Goal: Check status: Check status

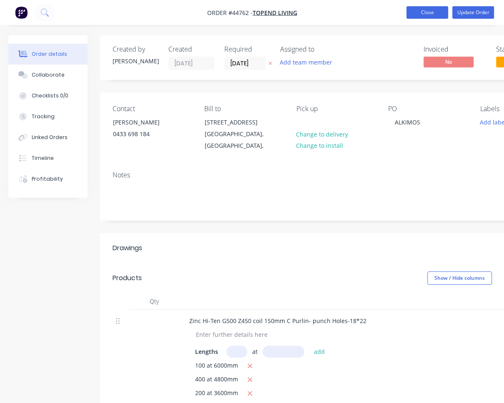
click at [430, 10] on button "Close" at bounding box center [427, 12] width 42 height 12
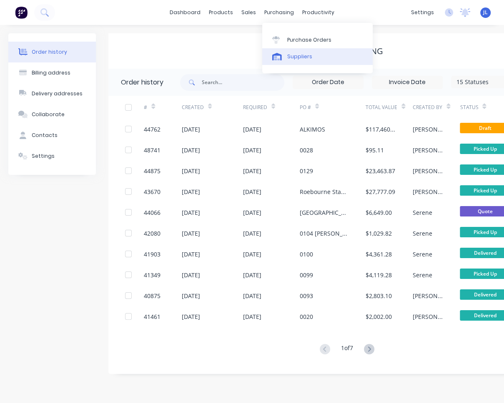
click at [293, 57] on div "Suppliers" at bounding box center [299, 56] width 25 height 7
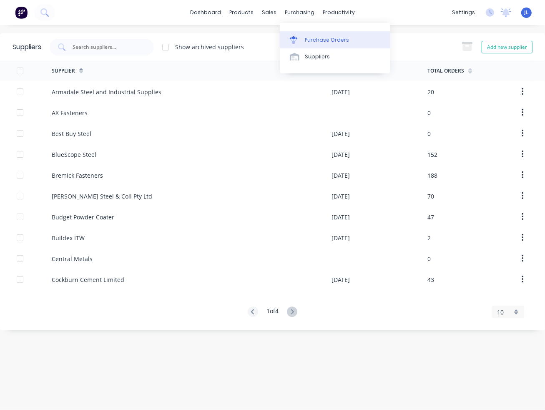
click at [310, 41] on div "Purchase Orders" at bounding box center [327, 39] width 44 height 7
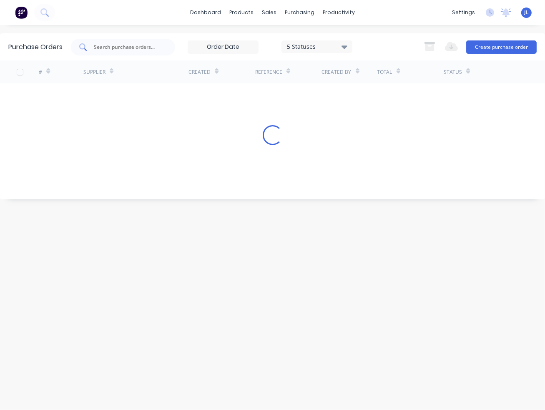
click at [124, 44] on input "text" at bounding box center [127, 47] width 69 height 8
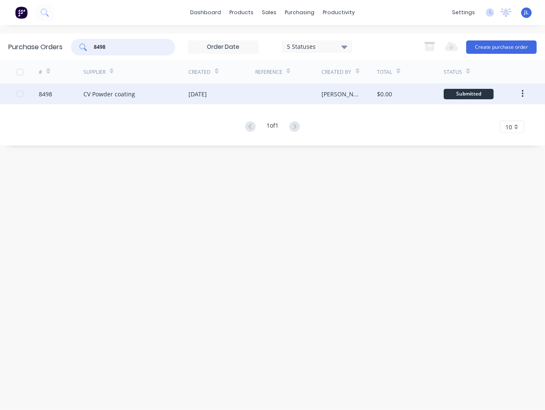
type input "8498"
click at [110, 97] on div "CV Powder coating" at bounding box center [109, 94] width 52 height 9
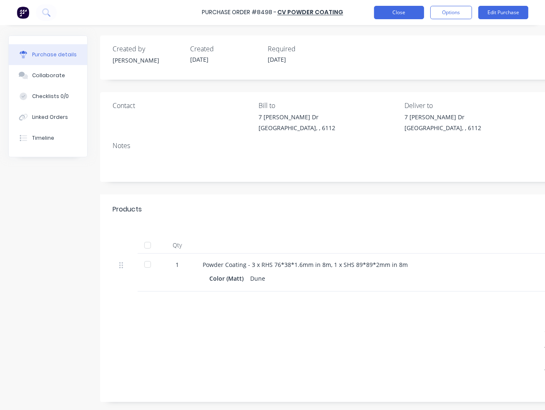
click at [413, 12] on button "Close" at bounding box center [399, 12] width 50 height 13
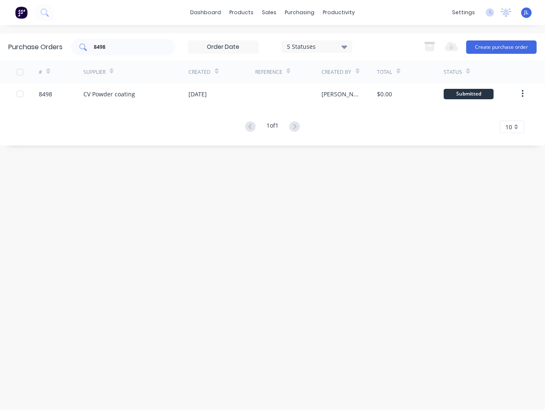
click at [170, 45] on div "8498" at bounding box center [123, 47] width 104 height 17
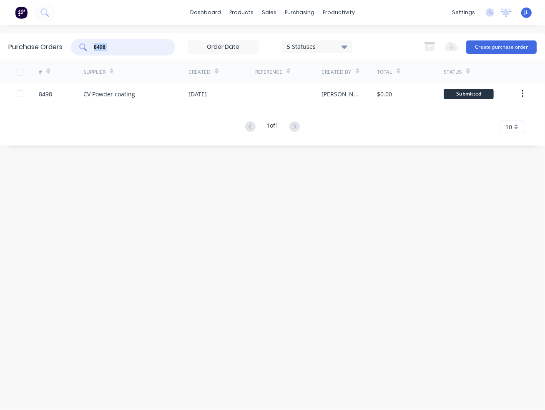
click at [170, 45] on div "8498" at bounding box center [123, 47] width 104 height 17
click at [132, 50] on input "8498" at bounding box center [127, 47] width 69 height 8
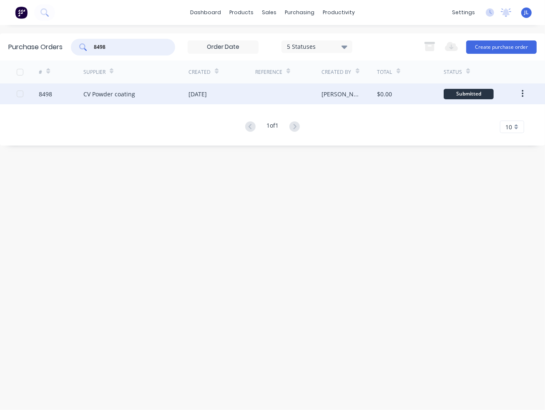
click at [83, 94] on div "CV Powder coating" at bounding box center [109, 94] width 52 height 9
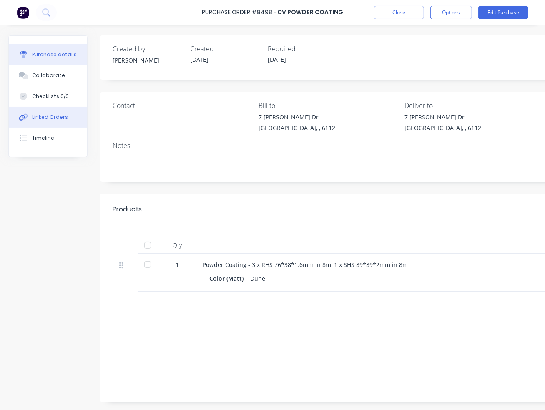
click at [50, 121] on button "Linked Orders" at bounding box center [48, 117] width 78 height 21
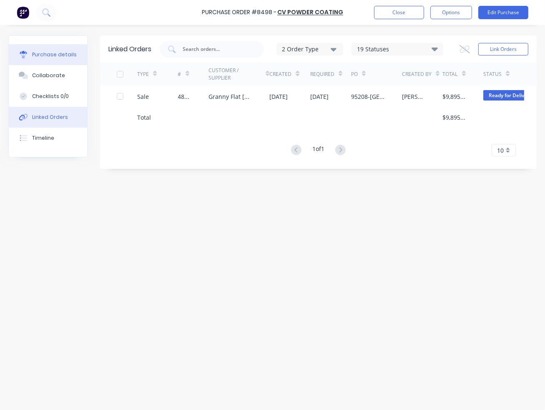
click at [53, 57] on div "Purchase details" at bounding box center [54, 54] width 45 height 7
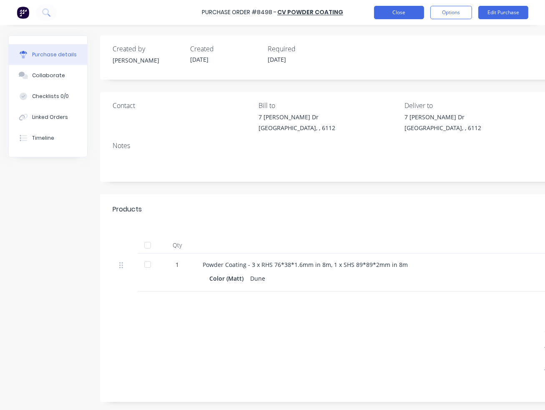
click at [390, 11] on button "Close" at bounding box center [399, 12] width 50 height 13
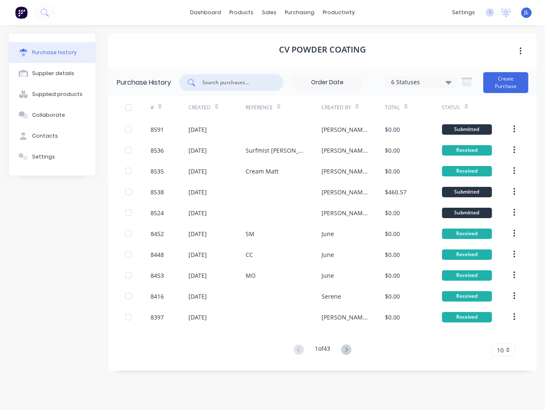
click at [252, 79] on input "text" at bounding box center [235, 82] width 69 height 8
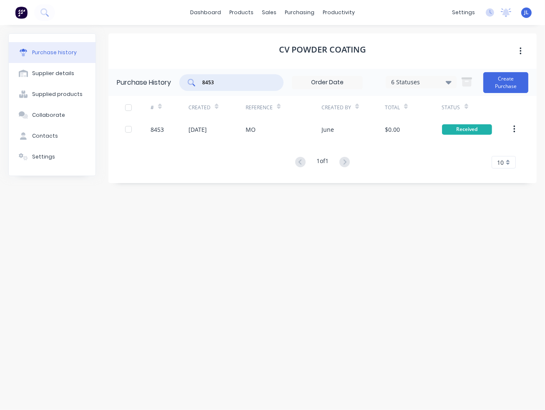
type input "8453"
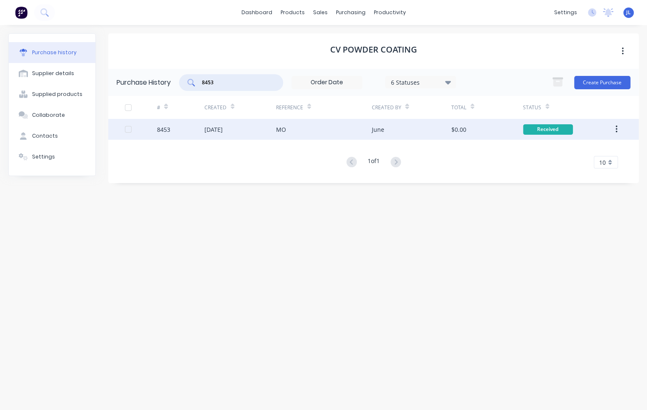
click at [173, 123] on div "8453" at bounding box center [181, 129] width 48 height 21
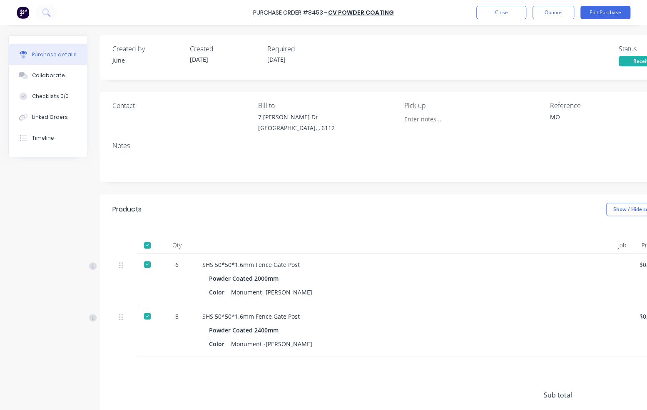
type textarea "x"
click at [503, 11] on button "Close" at bounding box center [502, 12] width 50 height 13
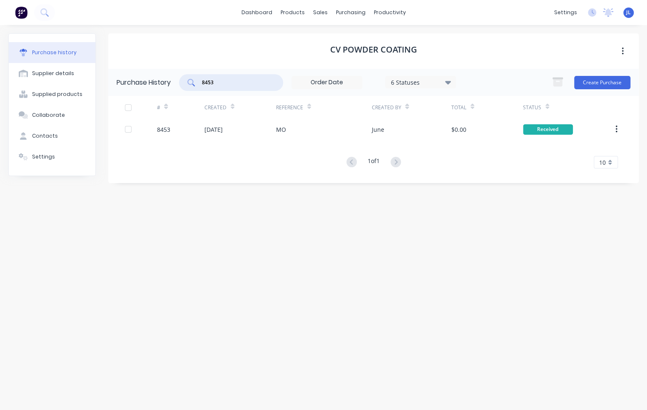
click at [223, 83] on input "8453" at bounding box center [235, 82] width 69 height 8
type input "8452"
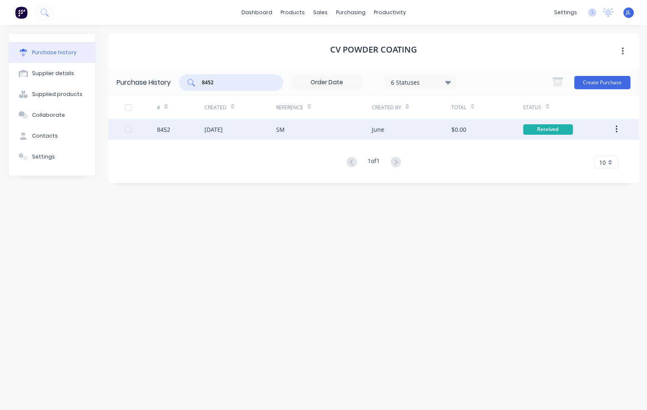
click at [254, 132] on div "[DATE]" at bounding box center [241, 129] width 72 height 21
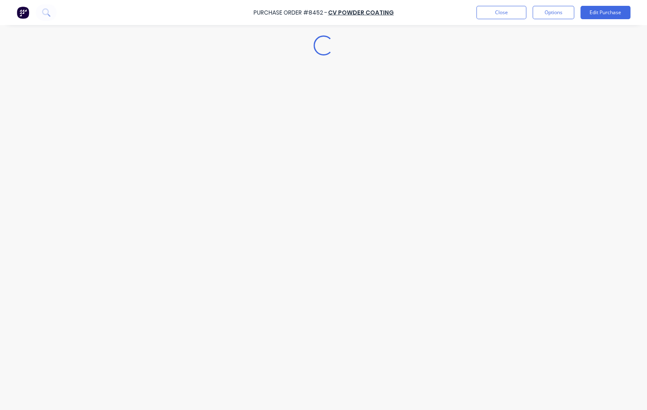
type textarea "x"
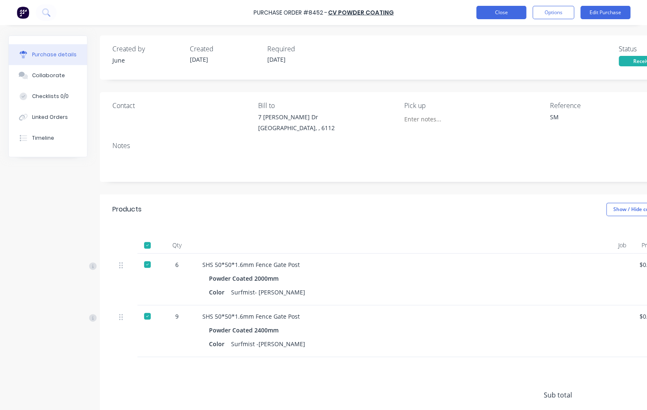
click at [492, 12] on button "Close" at bounding box center [502, 12] width 50 height 13
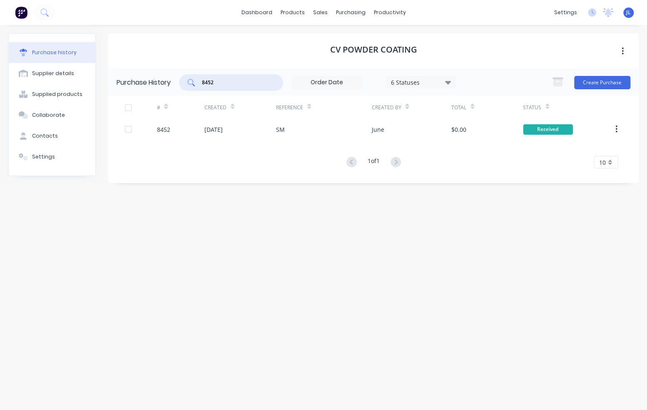
click at [225, 83] on input "8452" at bounding box center [235, 82] width 69 height 8
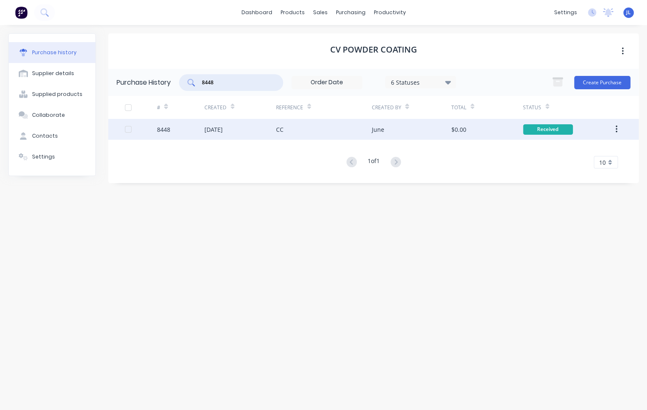
type input "8448"
click at [245, 128] on div "[DATE]" at bounding box center [241, 129] width 72 height 21
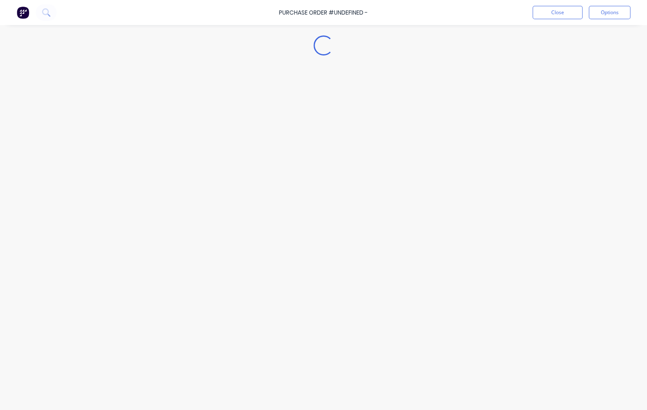
type textarea "x"
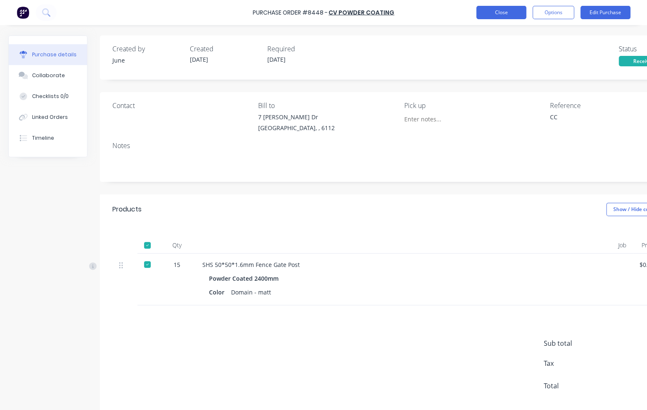
click at [503, 11] on button "Close" at bounding box center [502, 12] width 50 height 13
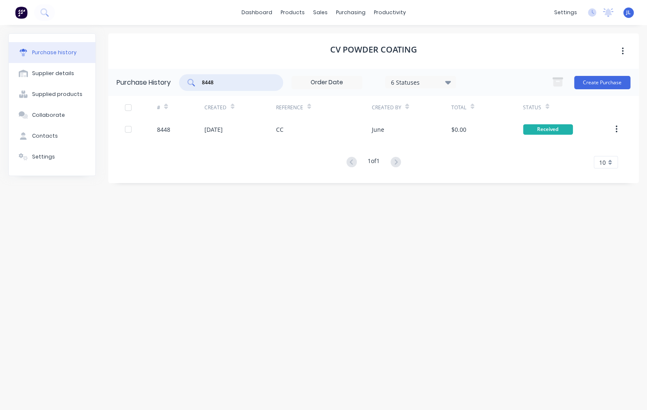
click at [218, 84] on input "8448" at bounding box center [235, 82] width 69 height 8
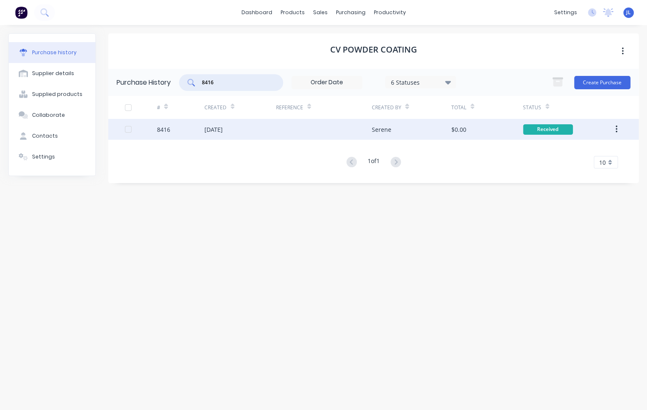
type input "8416"
click at [262, 133] on div "[DATE]" at bounding box center [241, 129] width 72 height 21
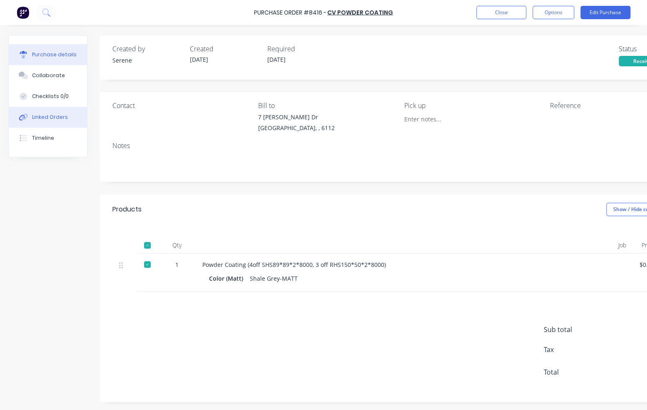
click at [57, 117] on div "Linked Orders" at bounding box center [50, 116] width 36 height 7
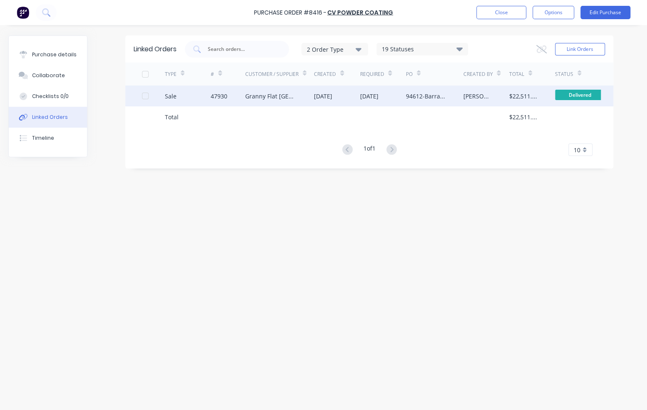
click at [282, 96] on div "Granny Flat [GEOGRAPHIC_DATA]" at bounding box center [271, 96] width 52 height 9
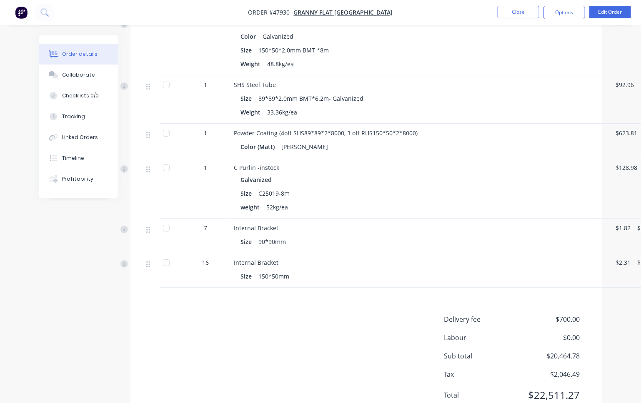
scroll to position [1525, 0]
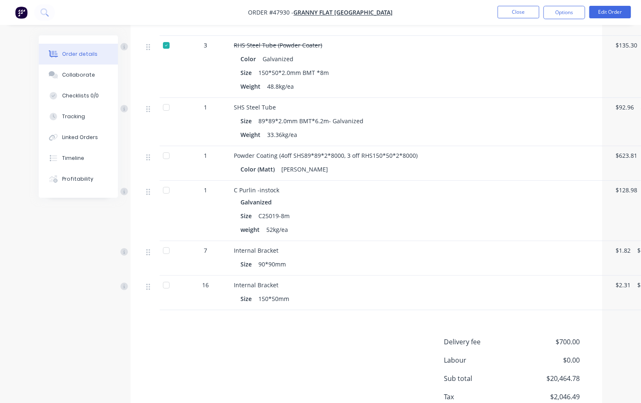
click at [425, 13] on nav "Order #47930 - Granny Flat [GEOGRAPHIC_DATA] Close Options Edit Order" at bounding box center [320, 12] width 641 height 25
click at [503, 11] on button "Close" at bounding box center [518, 12] width 42 height 12
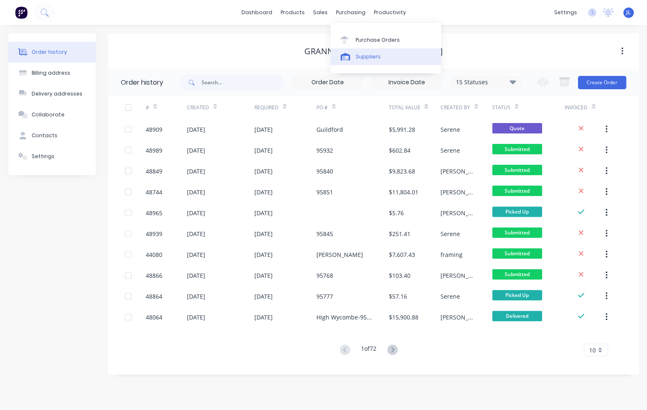
click at [371, 61] on link "Suppliers" at bounding box center [386, 56] width 110 height 17
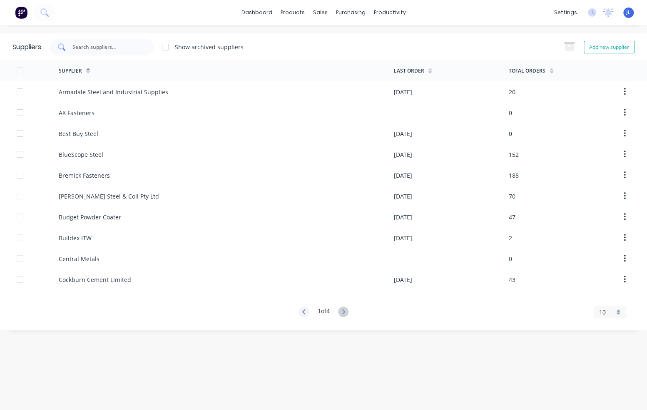
click at [117, 47] on input "text" at bounding box center [106, 47] width 69 height 8
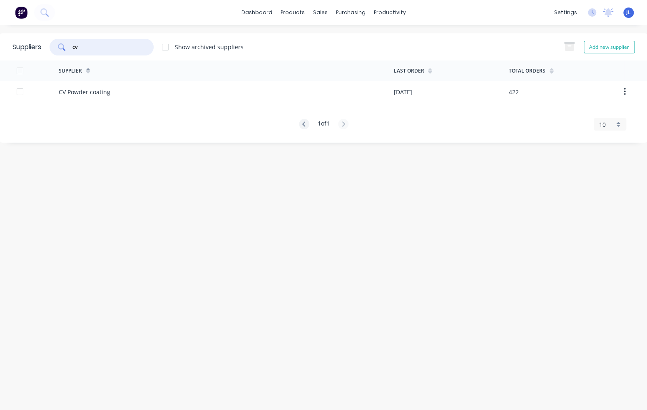
type input "cv"
click at [125, 94] on div "CV Powder coating" at bounding box center [226, 91] width 335 height 21
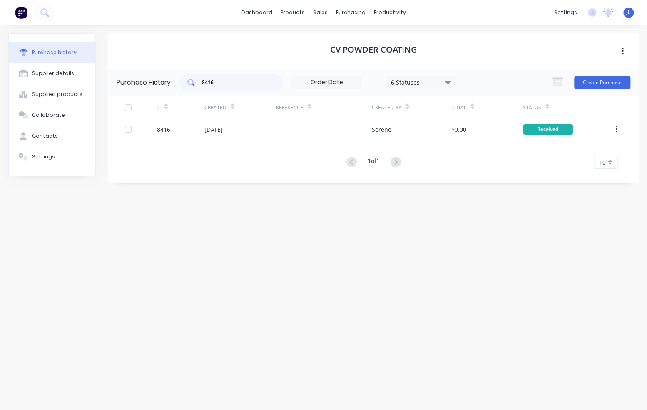
click at [239, 83] on input "8416" at bounding box center [235, 82] width 69 height 8
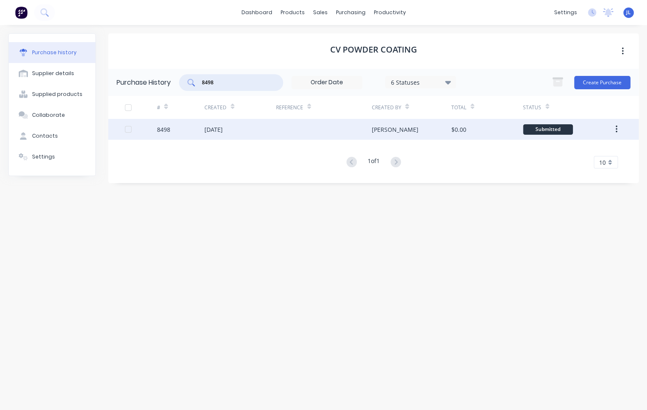
type input "8498"
click at [247, 130] on div "[DATE]" at bounding box center [241, 129] width 72 height 21
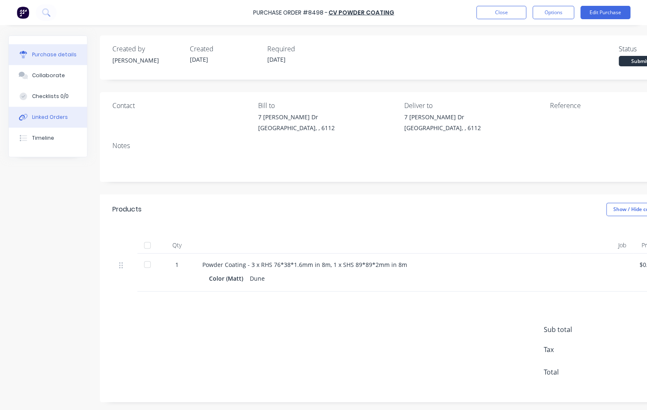
click at [63, 116] on div "Linked Orders" at bounding box center [50, 116] width 36 height 7
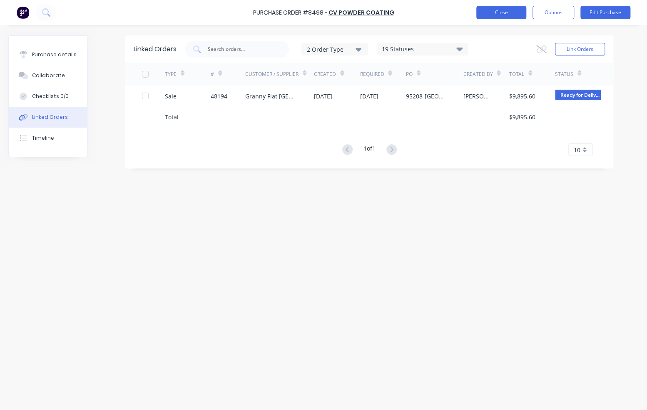
click at [503, 11] on button "Close" at bounding box center [502, 12] width 50 height 13
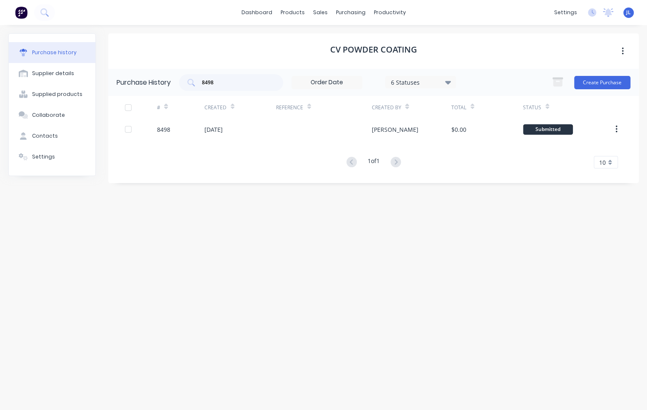
drag, startPoint x: 304, startPoint y: 195, endPoint x: 307, endPoint y: 188, distance: 6.9
click at [304, 195] on div "CV Powder coating Purchase History 8498 6 Statuses 6 Statuses Create Purchase #…" at bounding box center [373, 213] width 531 height 360
click at [257, 81] on input "8498" at bounding box center [235, 82] width 69 height 8
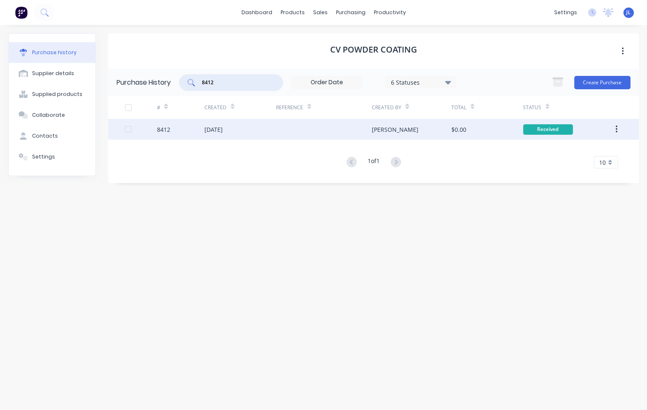
type input "8412"
click at [145, 126] on div at bounding box center [141, 129] width 32 height 21
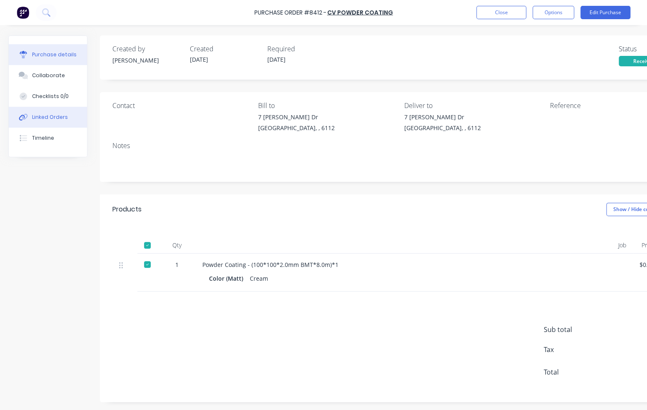
click at [66, 116] on button "Linked Orders" at bounding box center [48, 117] width 78 height 21
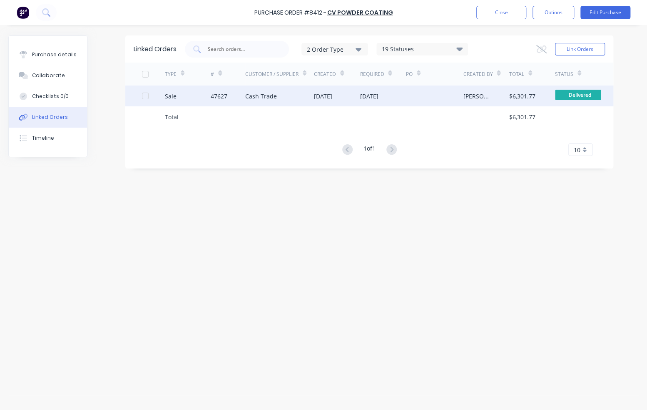
click at [285, 90] on div "Cash Trade" at bounding box center [279, 95] width 69 height 21
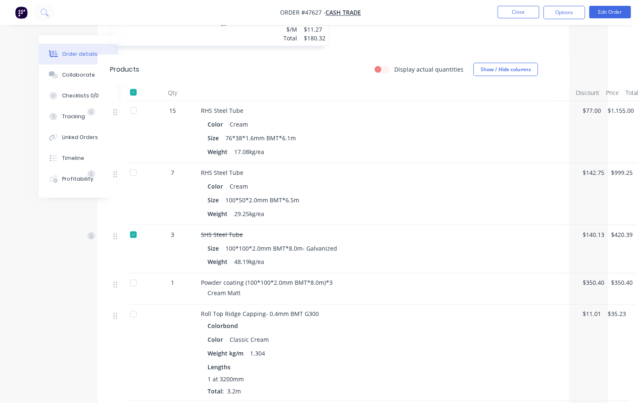
scroll to position [583, 33]
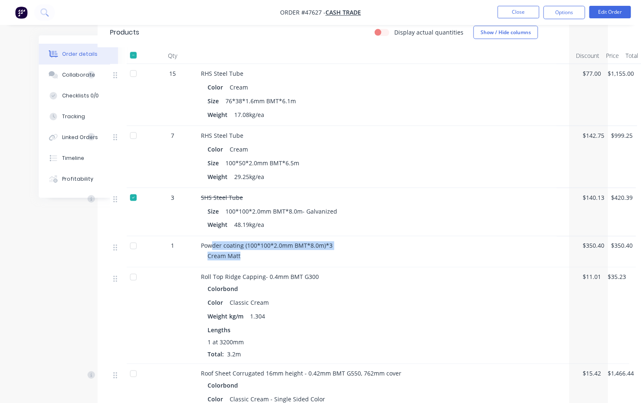
drag, startPoint x: 212, startPoint y: 233, endPoint x: 380, endPoint y: 240, distance: 168.1
click at [375, 241] on div "Powder coating (100*100*2.0mm BMT*8.0m)*3 Cream Matt" at bounding box center [384, 252] width 375 height 31
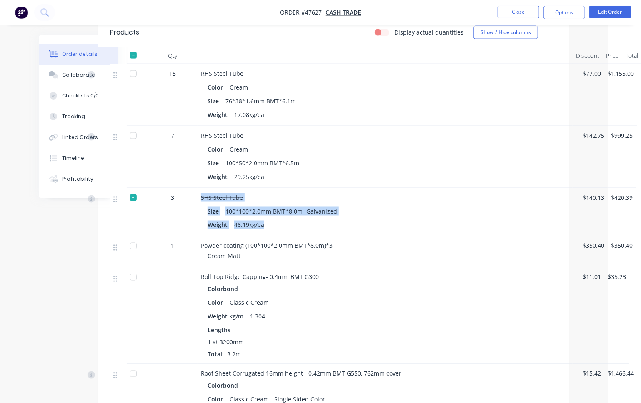
drag, startPoint x: 200, startPoint y: 180, endPoint x: 275, endPoint y: 215, distance: 82.4
click at [275, 215] on div "SHS Steel Tube Size 100*100*2.0mm BMT*8.0m- Galvanized Weight 48.19kg/ea" at bounding box center [384, 212] width 375 height 48
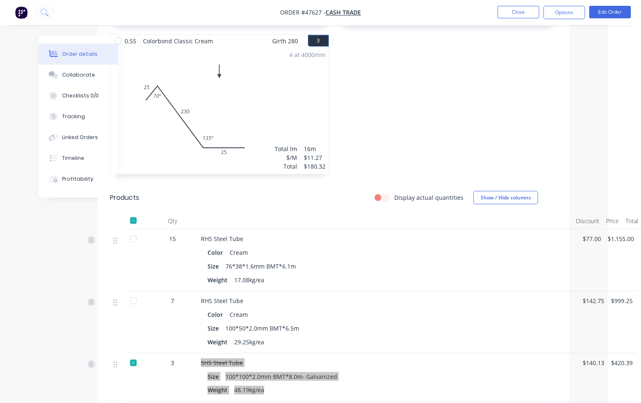
scroll to position [417, 33]
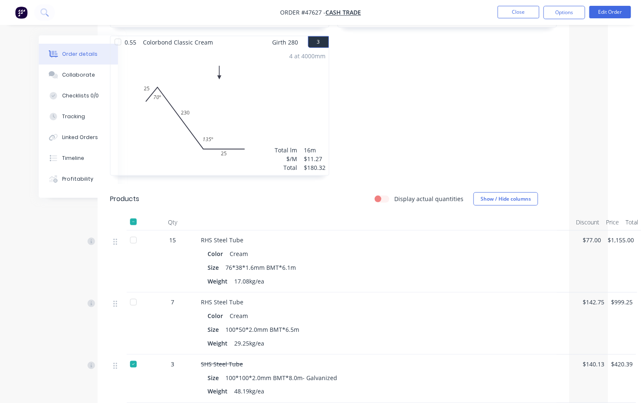
click at [336, 169] on div "0.55 Colorbond Classic Cream Girth 240 2 0 90 140 10 0 90 140 10 2 at 3500mm To…" at bounding box center [446, 36] width 227 height 297
click at [72, 155] on div "Timeline" at bounding box center [73, 158] width 22 height 7
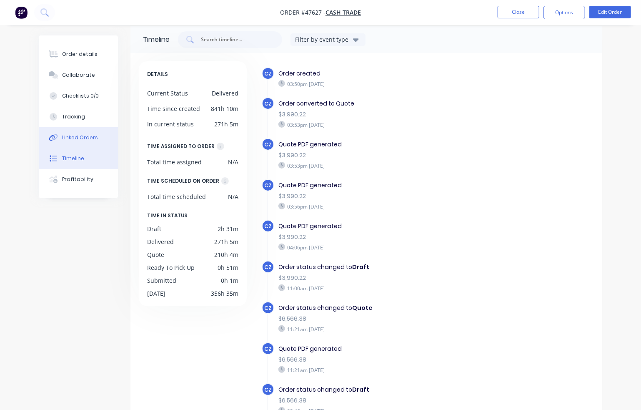
scroll to position [63, 0]
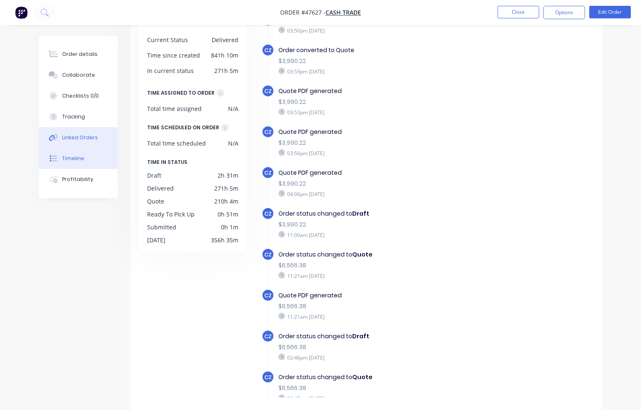
click at [73, 136] on div "Linked Orders" at bounding box center [80, 137] width 36 height 7
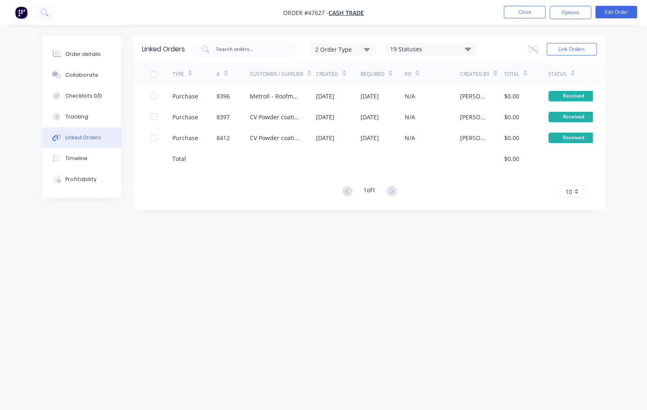
drag, startPoint x: 276, startPoint y: 192, endPoint x: 274, endPoint y: 187, distance: 4.7
click at [276, 192] on div "1 of 1 10 5 10 15 20 25 30 35" at bounding box center [370, 191] width 472 height 12
click at [95, 53] on div "Order details" at bounding box center [82, 53] width 35 height 7
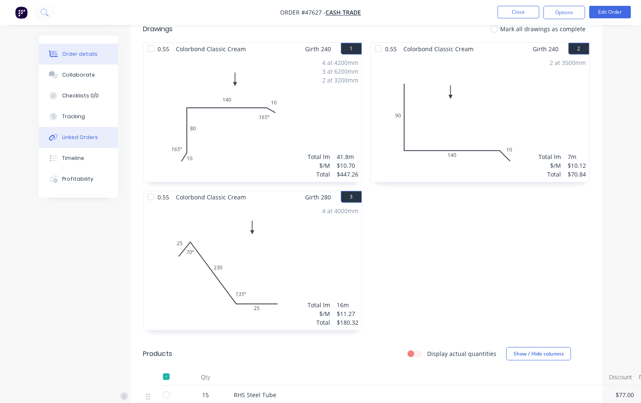
scroll to position [250, 0]
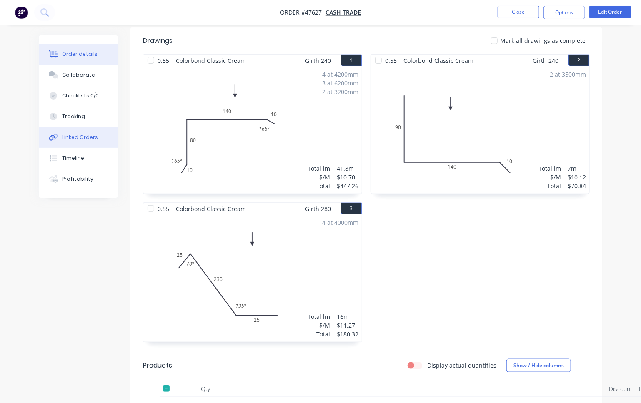
click at [73, 136] on div "Linked Orders" at bounding box center [80, 137] width 36 height 7
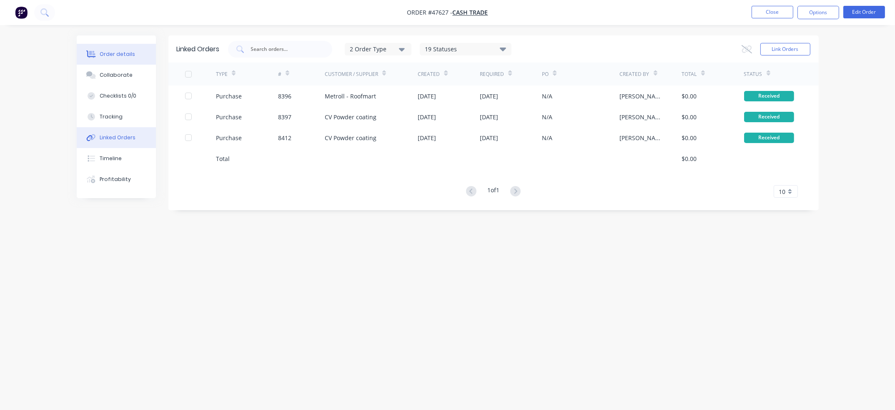
click at [123, 56] on div "Order details" at bounding box center [117, 53] width 35 height 7
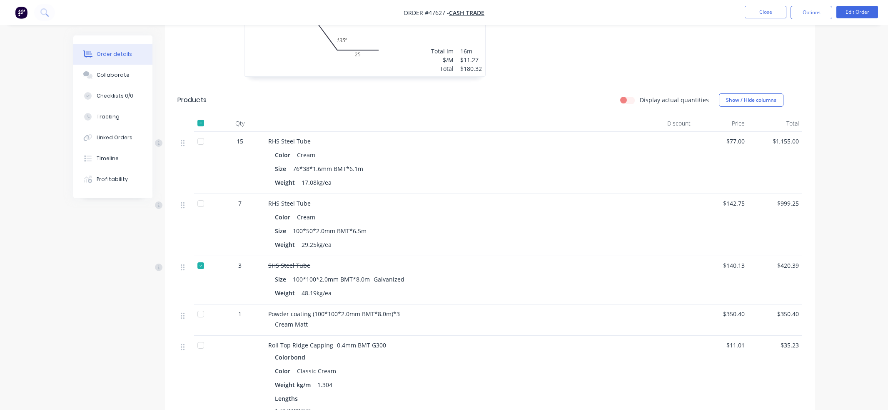
scroll to position [469, 0]
click at [125, 157] on button "Timeline" at bounding box center [112, 158] width 79 height 21
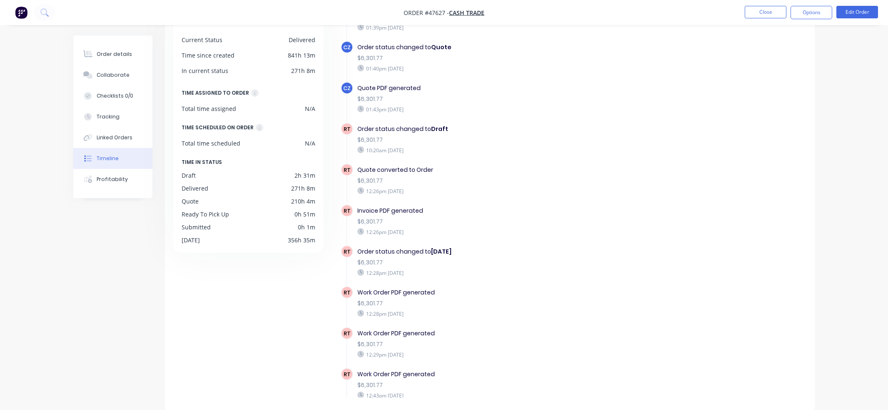
scroll to position [408, 0]
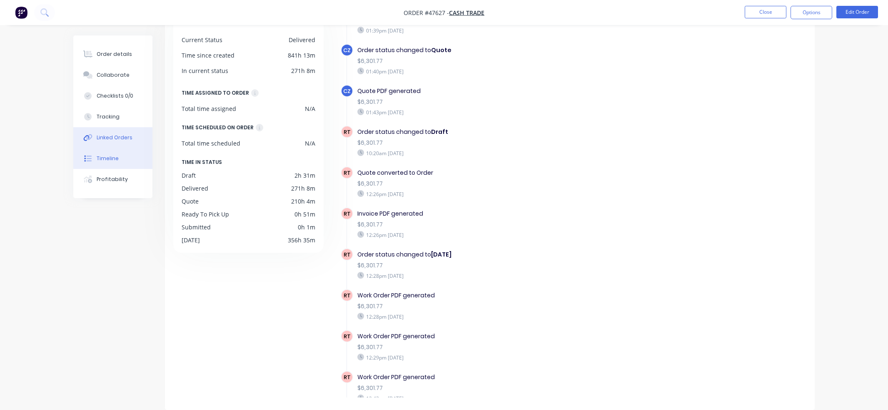
click at [137, 137] on button "Linked Orders" at bounding box center [112, 137] width 79 height 21
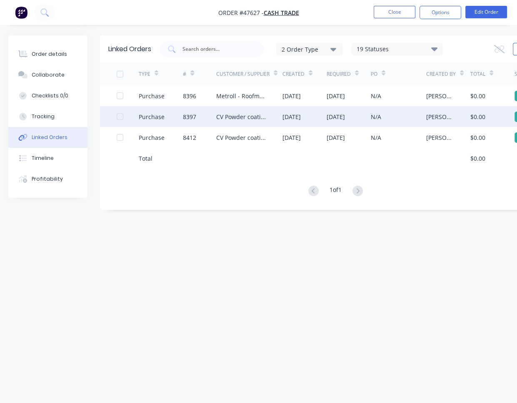
click at [209, 113] on div "8397" at bounding box center [199, 116] width 33 height 21
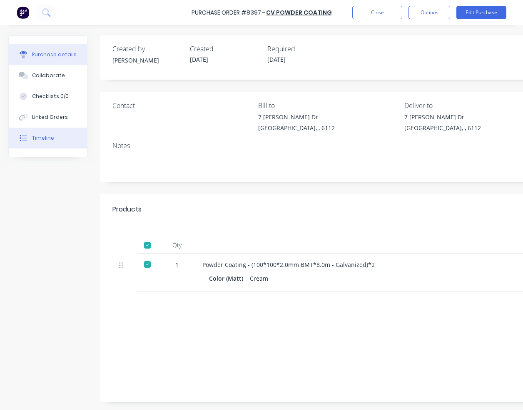
click at [44, 138] on div "Timeline" at bounding box center [43, 137] width 22 height 7
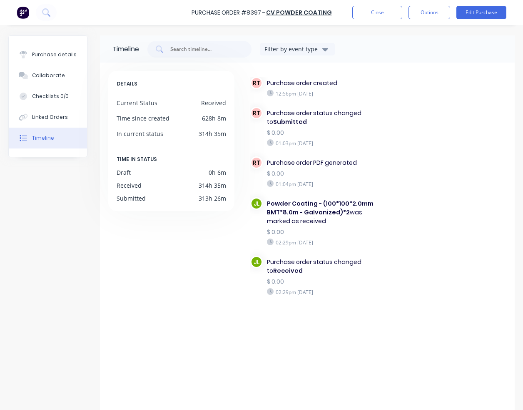
drag, startPoint x: 275, startPoint y: 290, endPoint x: 361, endPoint y: 291, distance: 85.8
click at [361, 291] on div "02:29pm [DATE]" at bounding box center [322, 291] width 111 height 7
click at [365, 290] on div "02:29pm [DATE]" at bounding box center [322, 291] width 111 height 7
click at [365, 289] on div "02:29pm [DATE]" at bounding box center [322, 291] width 111 height 7
drag, startPoint x: 278, startPoint y: 143, endPoint x: 346, endPoint y: 143, distance: 67.9
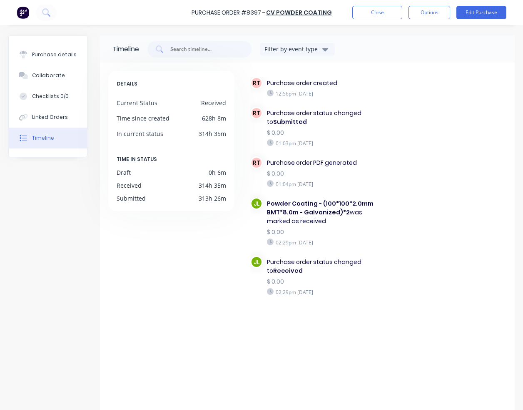
click at [346, 143] on div "01:03pm [DATE]" at bounding box center [322, 142] width 111 height 7
click at [366, 138] on div "Purchase order status changed to Submitted $ 0.00 01:03pm [DATE]" at bounding box center [322, 128] width 119 height 42
drag, startPoint x: 275, startPoint y: 160, endPoint x: 340, endPoint y: 180, distance: 68.4
click at [319, 186] on div "Purchase order PDF generated $ 0.00 01:04pm [DATE]" at bounding box center [322, 172] width 119 height 33
click at [342, 180] on div "01:04pm [DATE]" at bounding box center [322, 183] width 111 height 7
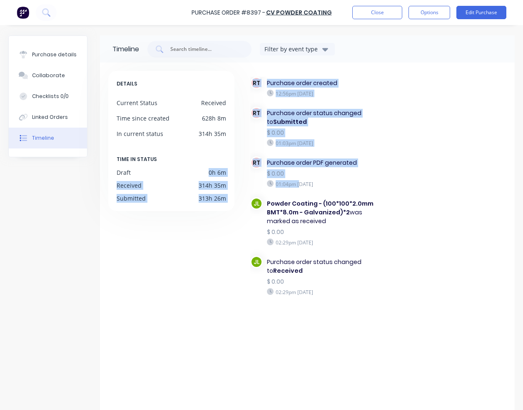
drag, startPoint x: 295, startPoint y: 183, endPoint x: 151, endPoint y: 169, distance: 144.9
click at [182, 178] on div "DETAILS Current Status Received Time since created 628h 8m In current status 31…" at bounding box center [307, 239] width 398 height 336
click at [444, 162] on div "RT Purchase order created 12:56pm [DATE] RT Purchase order status changed to Su…" at bounding box center [378, 201] width 256 height 249
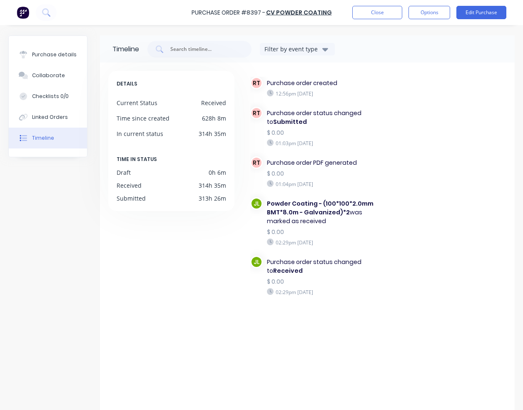
click at [107, 207] on div "DETAILS Current Status Received Time since created 628h 8m In current status 31…" at bounding box center [307, 234] width 415 height 344
click at [382, 11] on button "Close" at bounding box center [377, 12] width 50 height 13
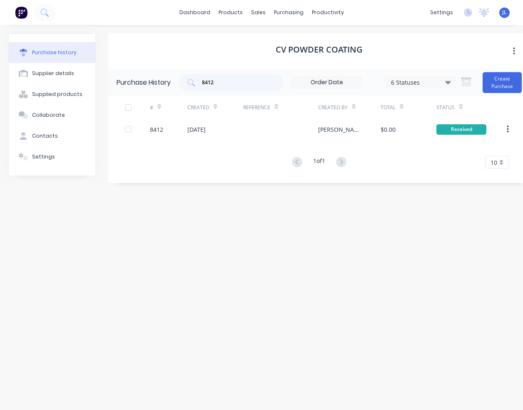
click at [230, 60] on div "CV Powder coating" at bounding box center [319, 50] width 422 height 35
click at [217, 82] on input "8412" at bounding box center [235, 82] width 69 height 8
type input "8412"
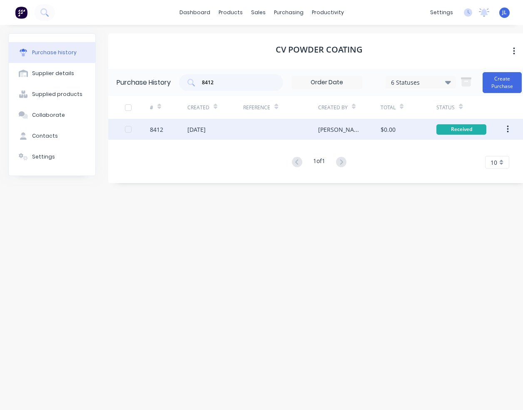
click at [206, 126] on div "[DATE]" at bounding box center [196, 129] width 18 height 9
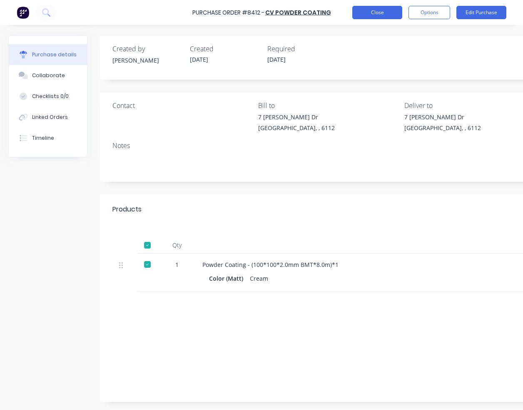
click at [386, 9] on button "Close" at bounding box center [377, 12] width 50 height 13
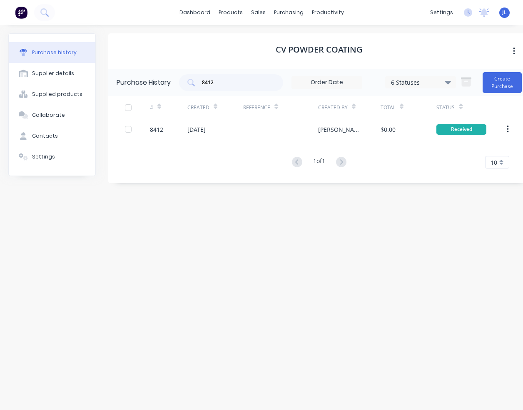
click at [1, 86] on div "Purchase history Supplier details Supplied products Collaborate Contacts Settin…" at bounding box center [261, 213] width 523 height 376
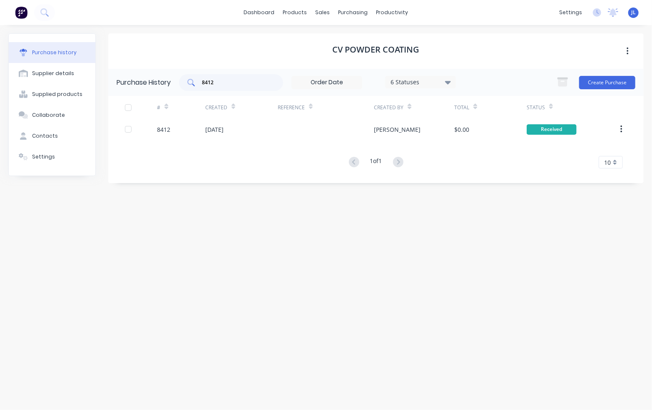
click at [254, 81] on input "8412" at bounding box center [235, 82] width 69 height 8
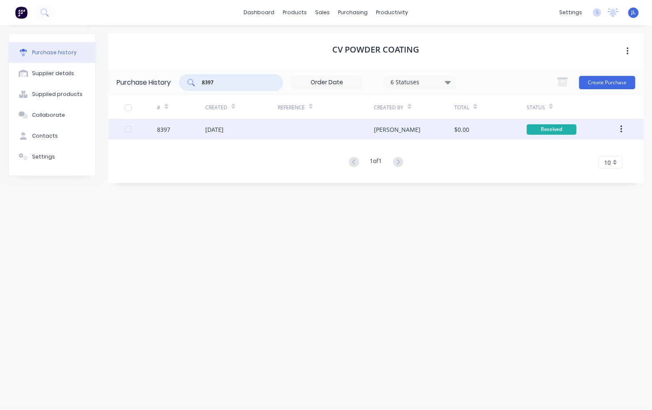
type input "8397"
click at [253, 123] on div "[DATE]" at bounding box center [241, 129] width 72 height 21
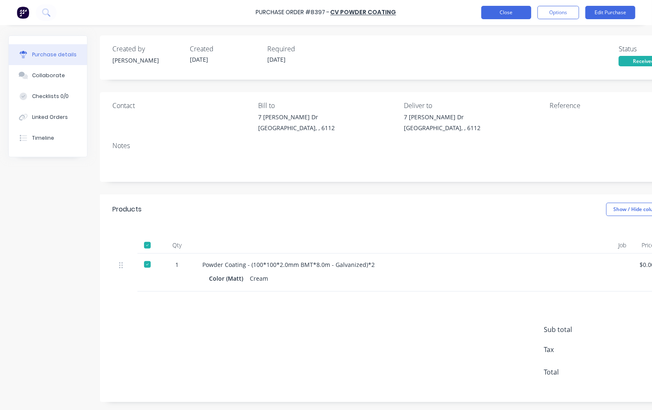
click at [492, 19] on button "Close" at bounding box center [507, 12] width 50 height 13
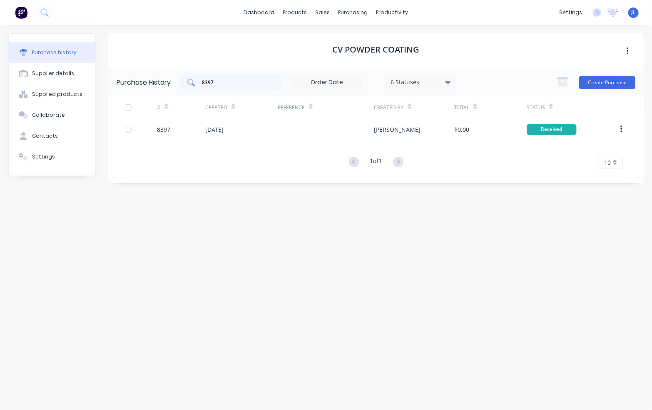
click at [232, 83] on input "8397" at bounding box center [235, 82] width 69 height 8
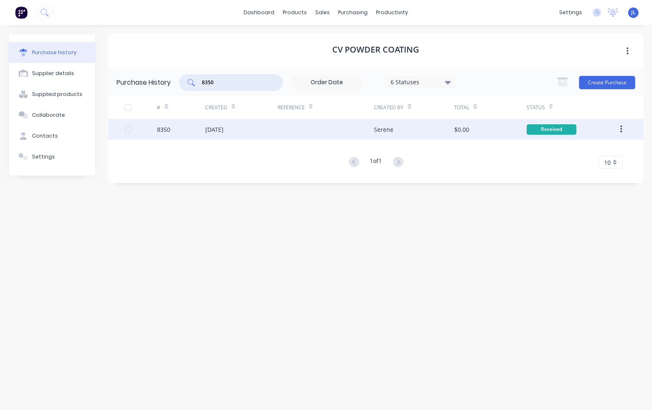
type input "8350"
click at [241, 127] on div "[DATE]" at bounding box center [241, 129] width 72 height 21
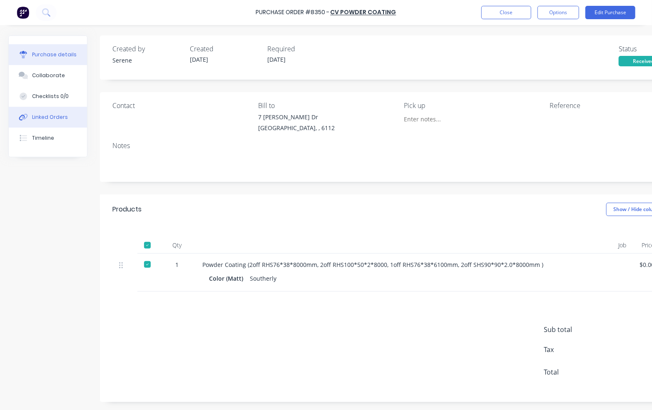
click at [43, 113] on div "Linked Orders" at bounding box center [50, 116] width 36 height 7
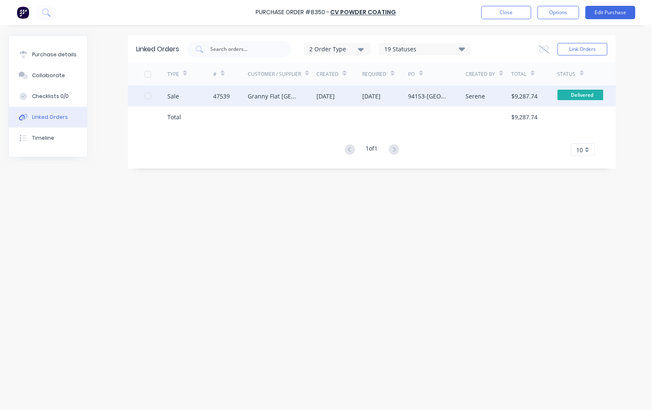
click at [222, 100] on div "47539" at bounding box center [230, 95] width 35 height 21
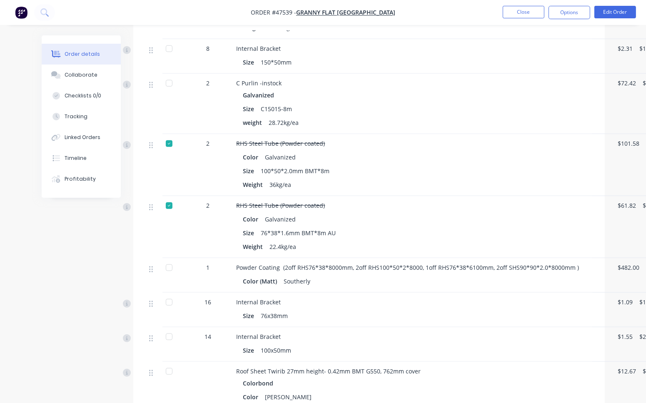
scroll to position [750, 0]
